Goal: Information Seeking & Learning: Learn about a topic

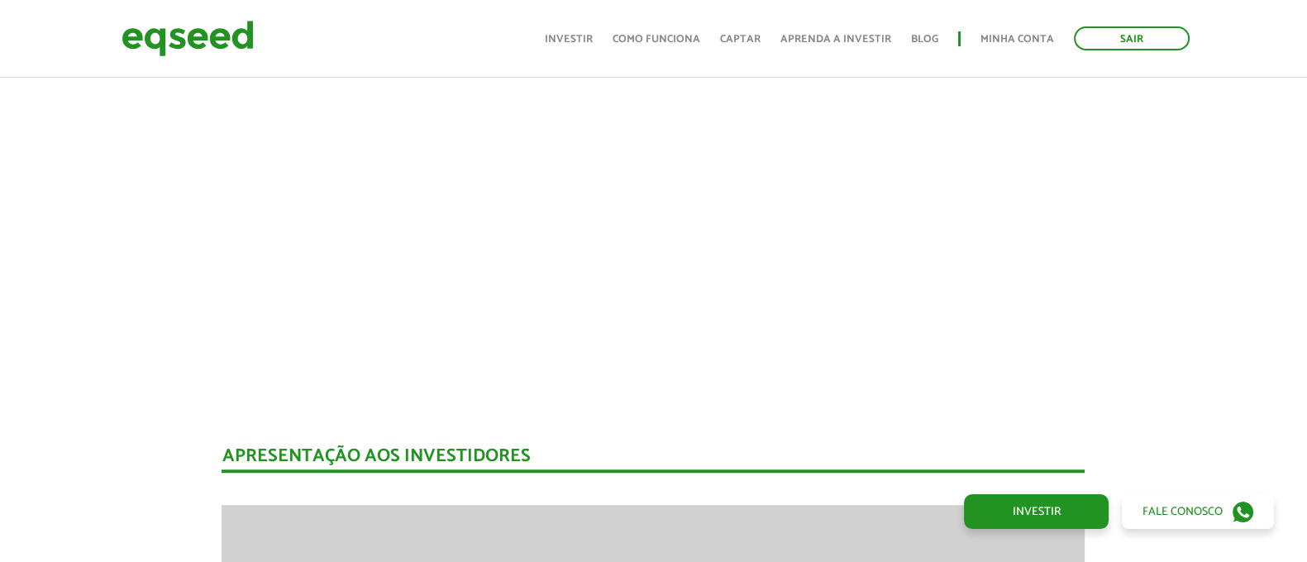
scroll to position [1655, 0]
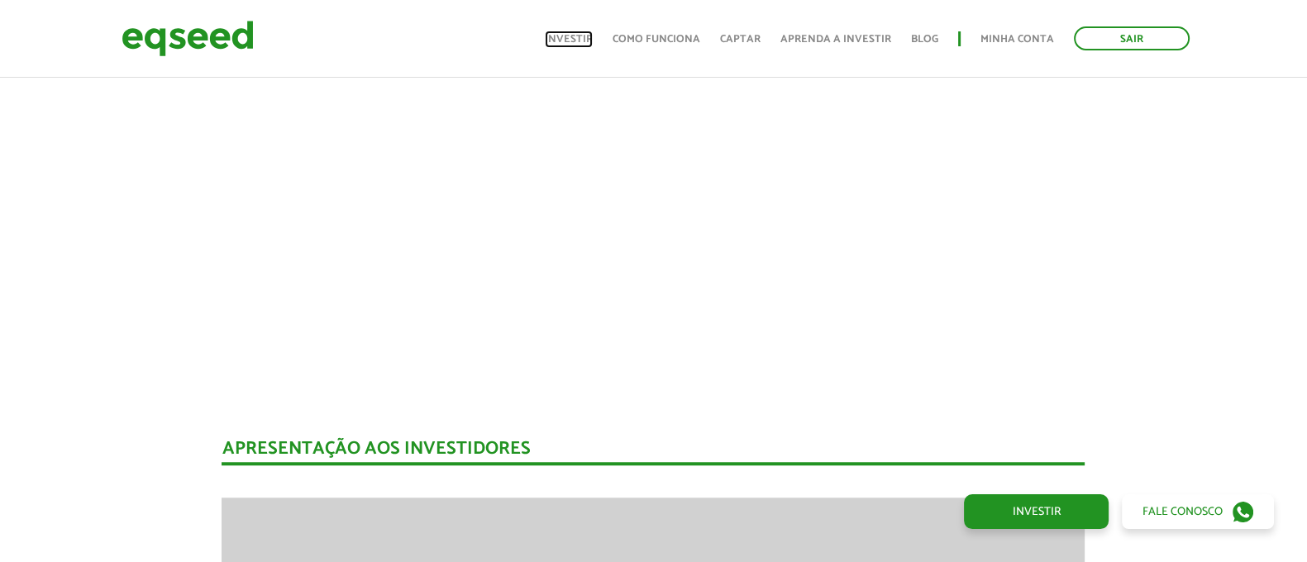
click at [590, 37] on link "Investir" at bounding box center [569, 39] width 48 height 11
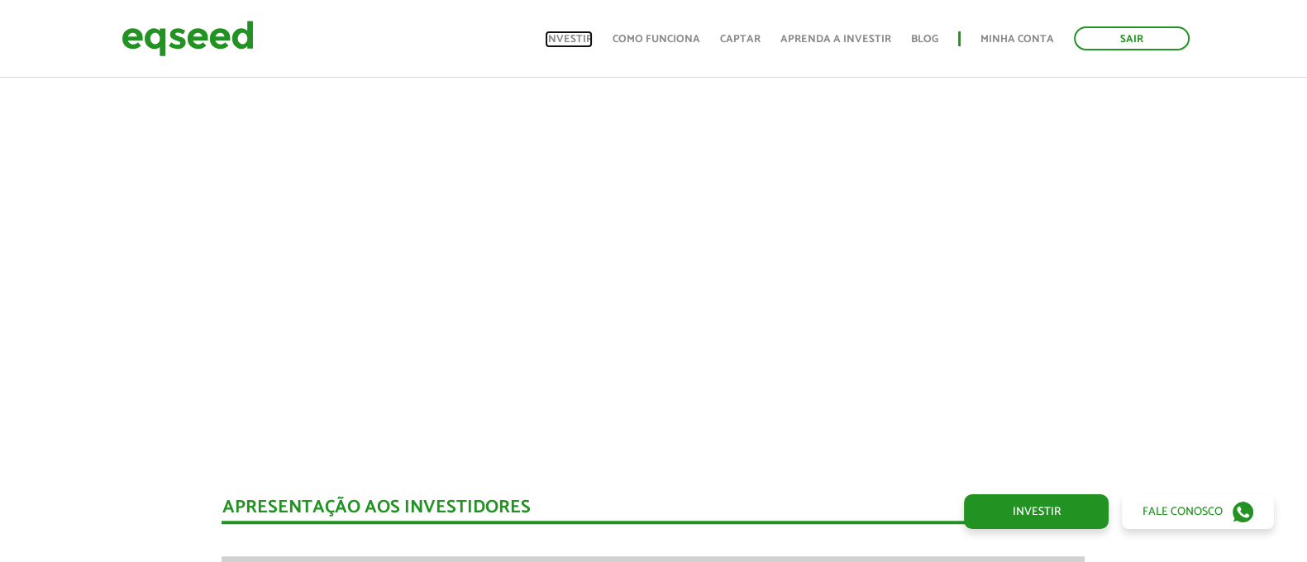
scroll to position [1552, 0]
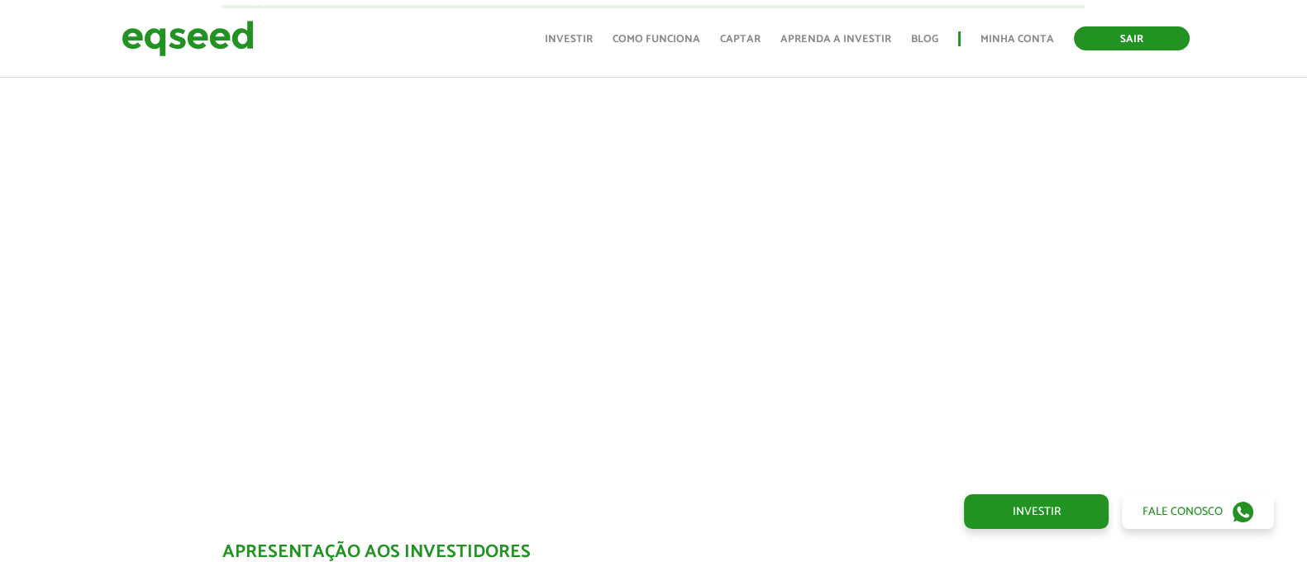
click at [1154, 31] on link "Sair" at bounding box center [1132, 38] width 116 height 24
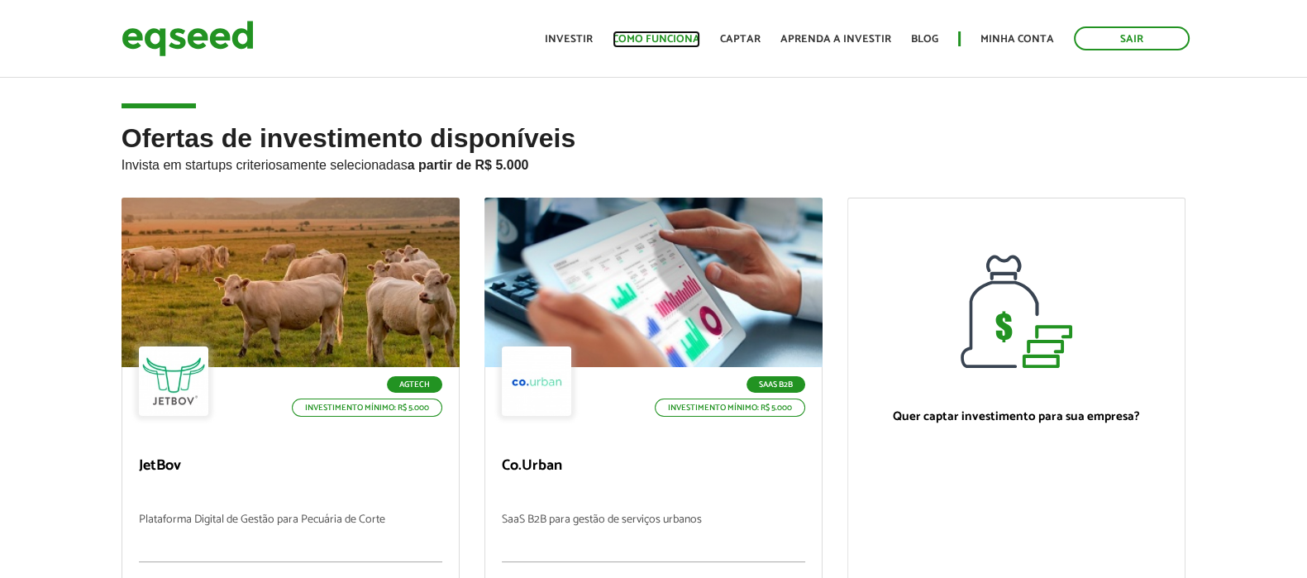
click at [674, 34] on link "Como funciona" at bounding box center [657, 39] width 88 height 11
